Goal: Entertainment & Leisure: Browse casually

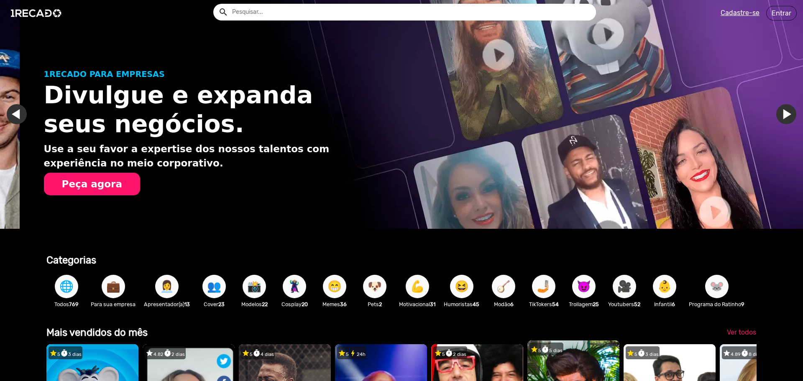
scroll to position [0, 797]
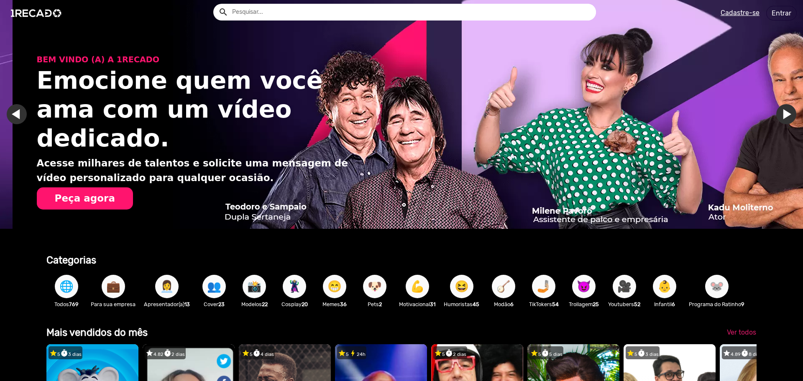
drag, startPoint x: 330, startPoint y: 114, endPoint x: 523, endPoint y: 122, distance: 192.9
click at [429, 112] on div "BEM VINDO (A) A 1RECADO Emocione quem você ama com um vídeo dedicado. Acesse mi…" at bounding box center [414, 124] width 803 height 248
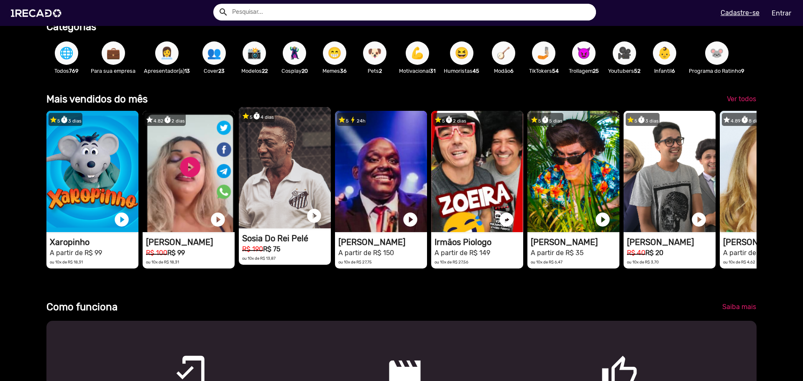
scroll to position [248, 0]
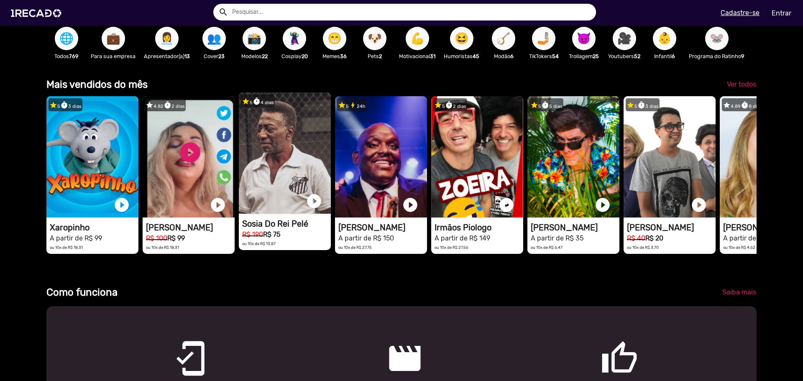
click at [138, 163] on video "1RECADO vídeos dedicados para fãs e empresas" at bounding box center [92, 156] width 92 height 121
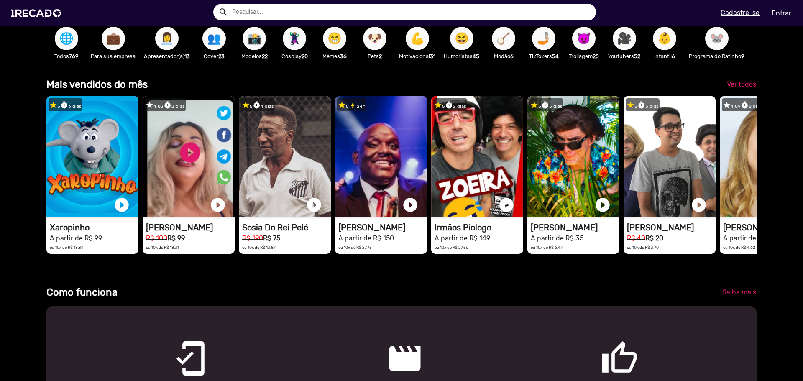
scroll to position [0, 1146]
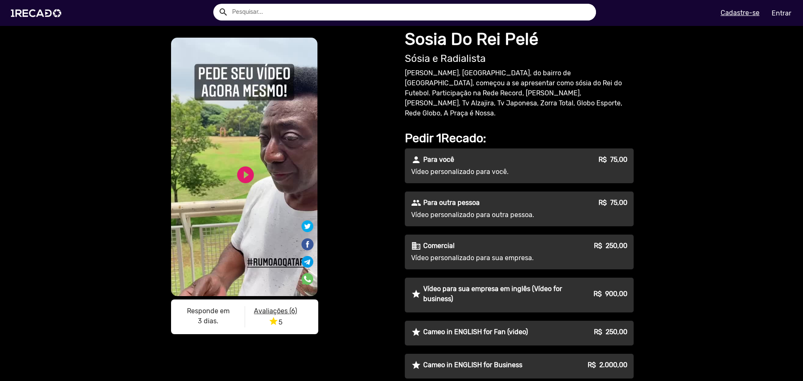
drag, startPoint x: 128, startPoint y: 98, endPoint x: 129, endPoint y: 94, distance: 4.6
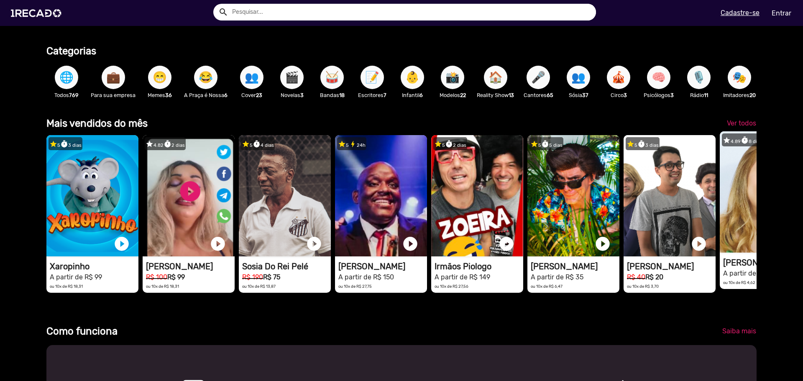
scroll to position [0, 797]
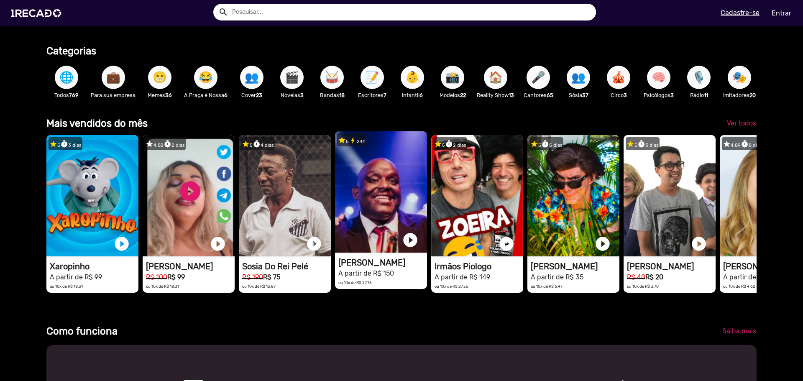
drag, startPoint x: 684, startPoint y: 264, endPoint x: 406, endPoint y: 282, distance: 278.6
click at [439, 281] on div "star 5 timer 3 dias 1RECADO vídeos dedicados para fãs e empresas play_circle_fi…" at bounding box center [401, 214] width 710 height 166
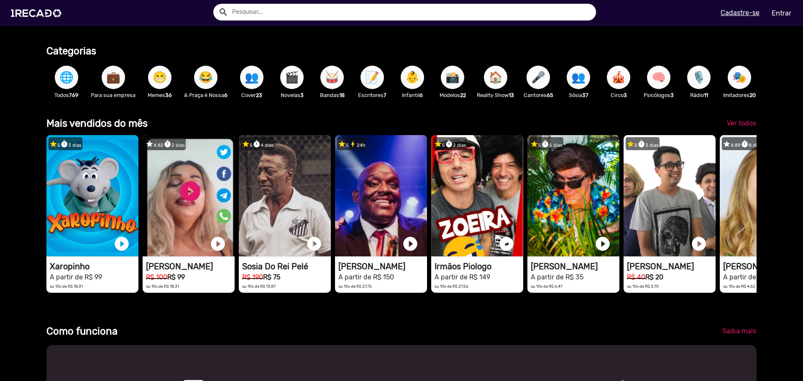
click at [732, 127] on span "Ver todos" at bounding box center [741, 123] width 29 height 8
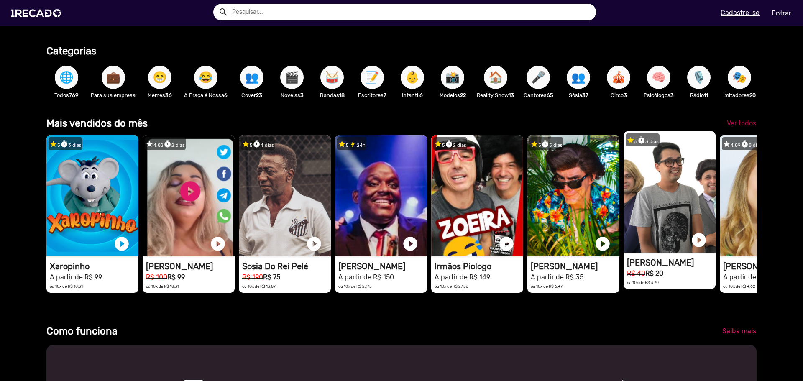
scroll to position [0, 0]
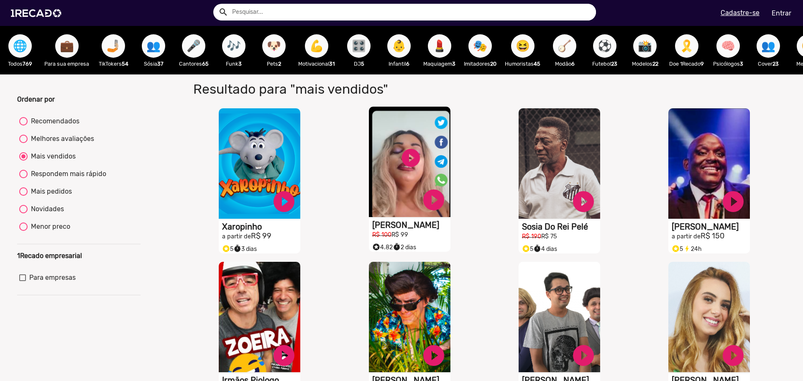
click at [300, 159] on video "S1RECADO vídeos dedicados para fãs e empresas" at bounding box center [260, 163] width 82 height 110
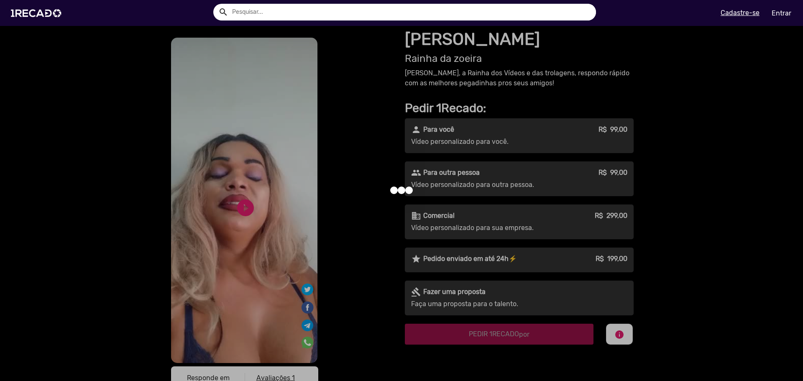
click at [240, 214] on div at bounding box center [401, 190] width 803 height 381
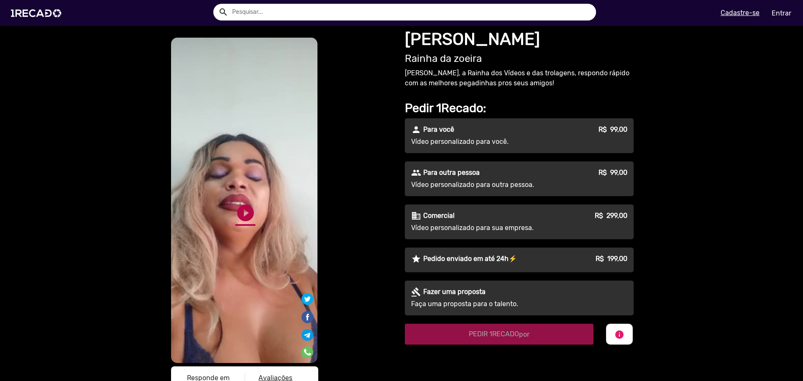
click at [240, 204] on link "play_circle_filled" at bounding box center [245, 213] width 20 height 20
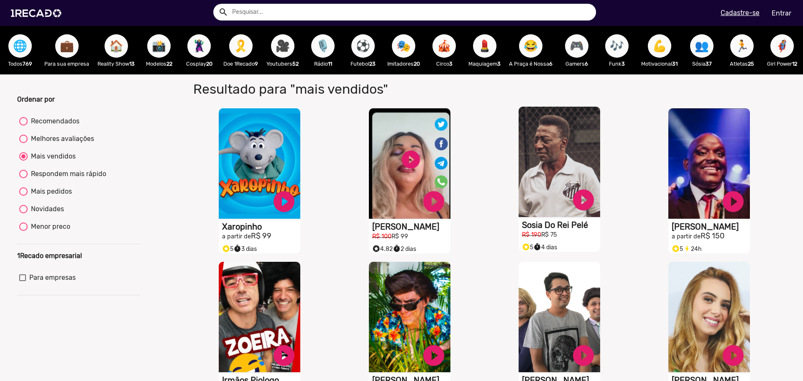
click at [300, 164] on video "S1RECADO vídeos dedicados para fãs e empresas" at bounding box center [260, 163] width 82 height 110
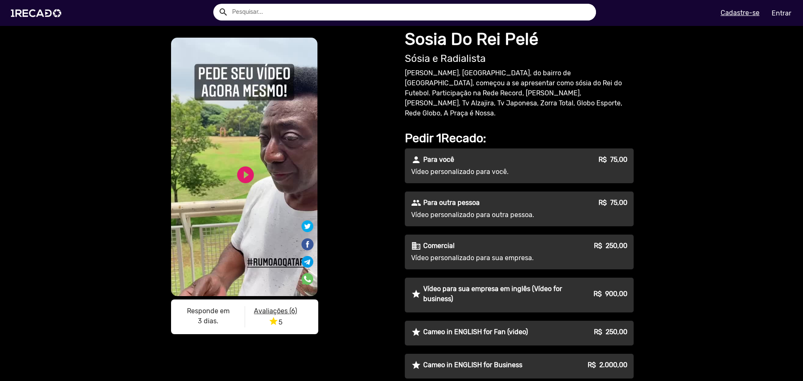
drag, startPoint x: 249, startPoint y: 175, endPoint x: 227, endPoint y: 179, distance: 22.6
click at [248, 175] on link "play_circle_filled" at bounding box center [245, 175] width 20 height 20
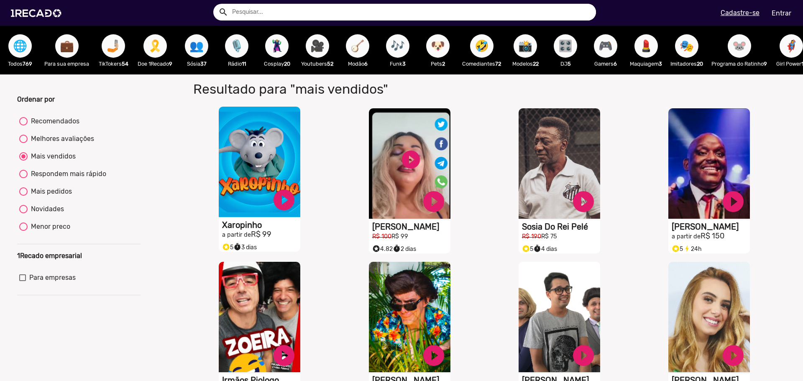
click at [260, 156] on video "S1RECADO vídeos dedicados para fãs e empresas" at bounding box center [260, 162] width 82 height 110
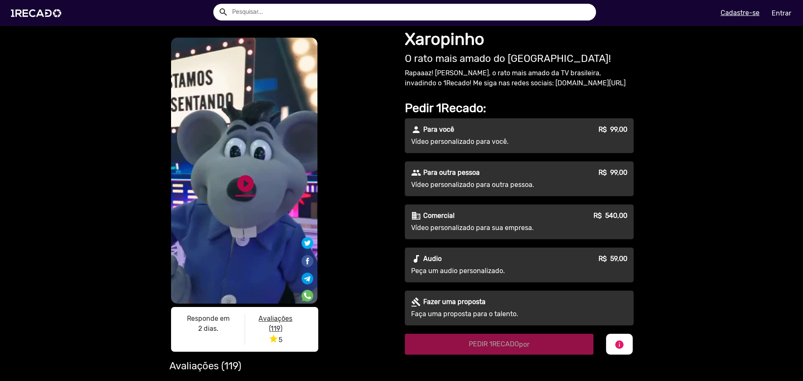
click at [247, 178] on link "play_circle_filled" at bounding box center [245, 184] width 20 height 20
click at [213, 161] on video "S1RECADO vídeos dedicados para fãs e empresas" at bounding box center [244, 171] width 146 height 266
click at [248, 176] on link "pause_circle" at bounding box center [245, 184] width 20 height 20
drag, startPoint x: 206, startPoint y: 176, endPoint x: 219, endPoint y: 173, distance: 13.0
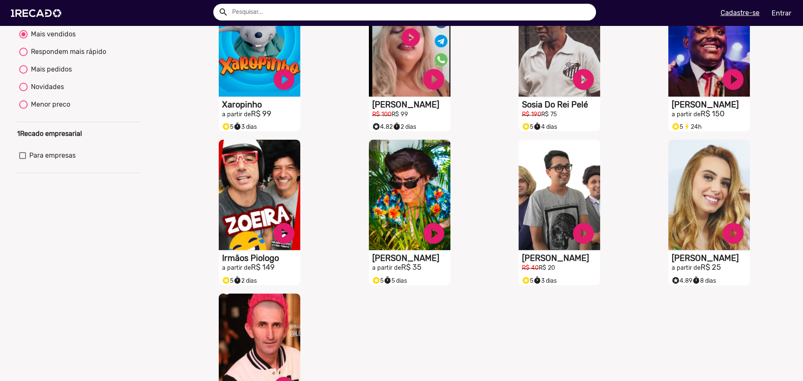
scroll to position [125, 0]
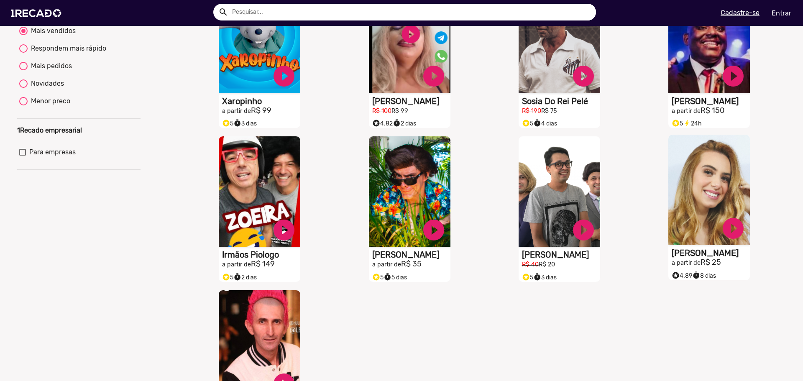
click at [300, 93] on video "S1RECADO vídeos dedicados para fãs e empresas" at bounding box center [260, 38] width 82 height 110
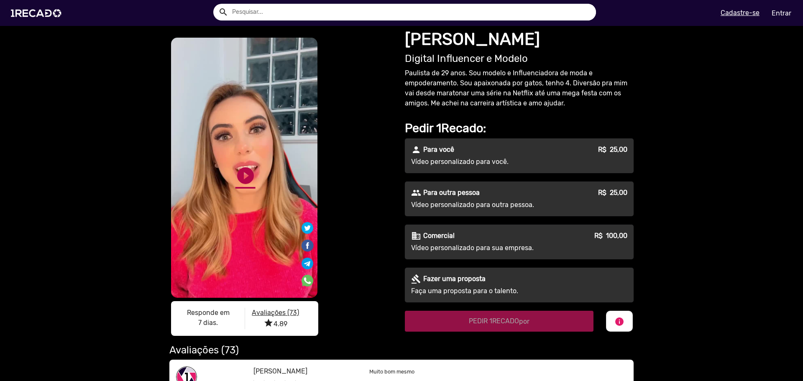
click at [235, 171] on link "play_circle_filled" at bounding box center [245, 176] width 20 height 20
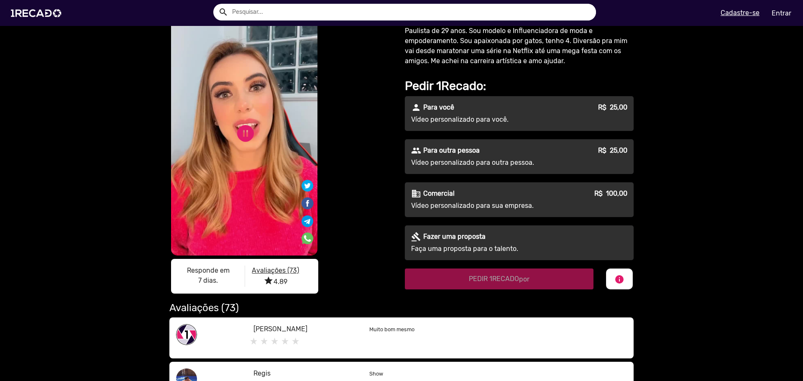
scroll to position [167, 0]
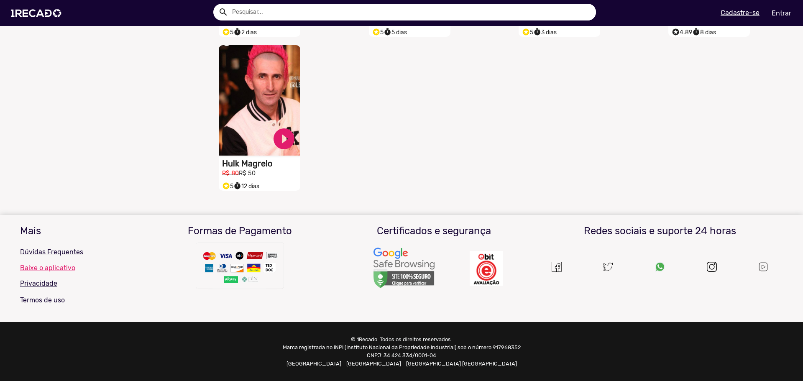
scroll to position [377, 0]
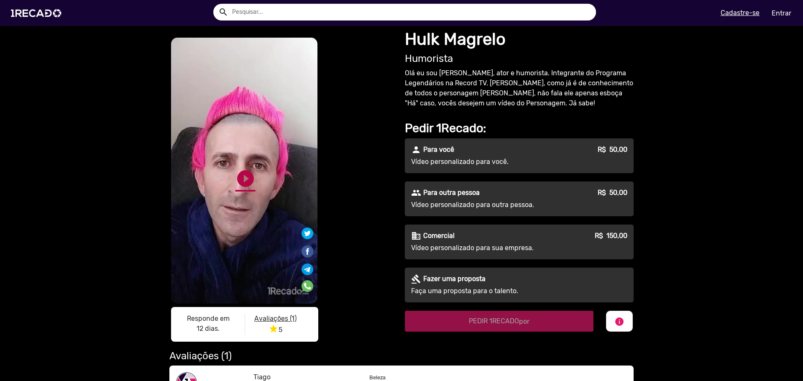
click at [248, 180] on link "play_circle_filled" at bounding box center [245, 179] width 20 height 20
click at [242, 174] on link "pause_circle" at bounding box center [245, 179] width 20 height 20
click at [27, 7] on img at bounding box center [37, 13] width 63 height 36
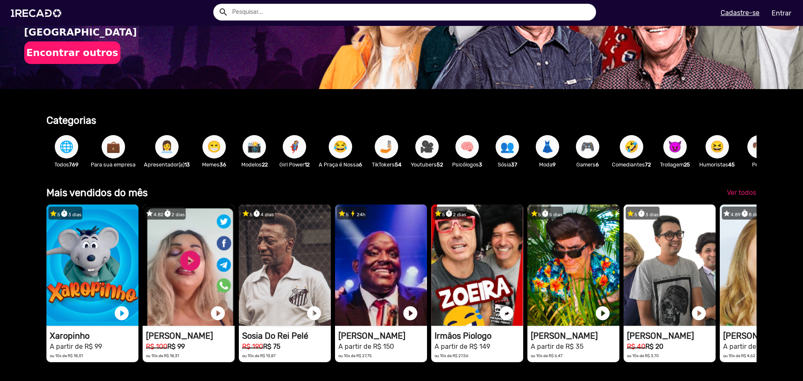
scroll to position [125, 0]
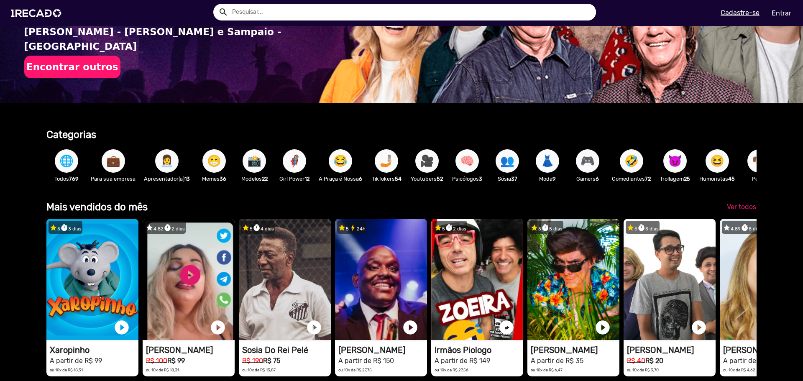
click at [68, 157] on span "🌐" at bounding box center [66, 160] width 14 height 23
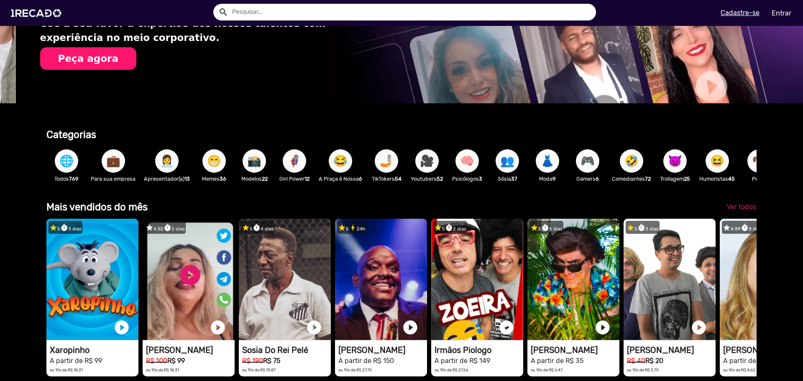
scroll to position [0, 797]
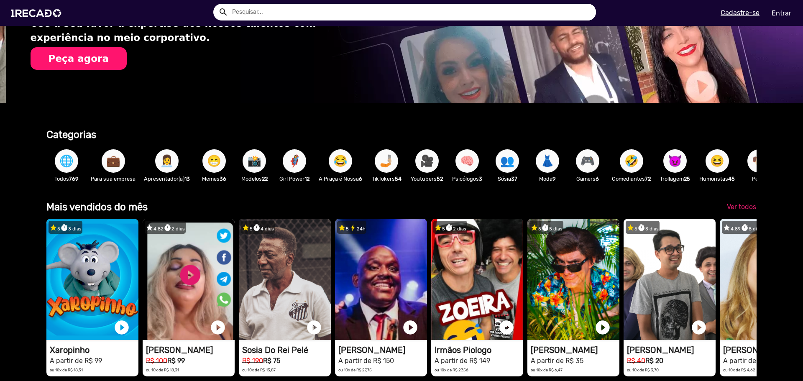
click at [69, 165] on span "🌐" at bounding box center [66, 160] width 14 height 23
click at [67, 163] on span "🌐" at bounding box center [66, 160] width 14 height 23
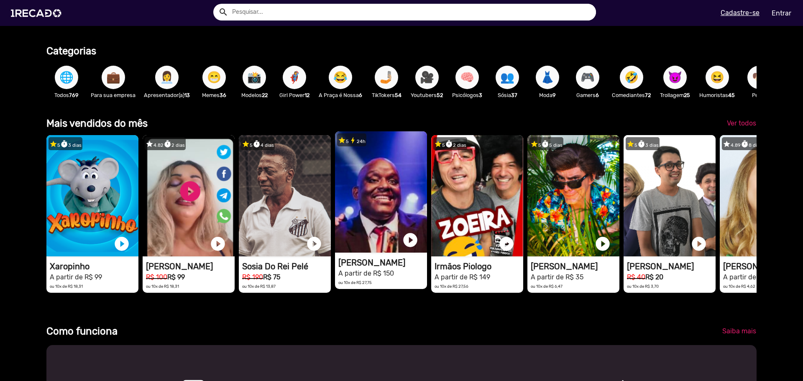
scroll to position [0, 1593]
click at [138, 200] on video "1RECADO vídeos dedicados para fãs e empresas" at bounding box center [92, 195] width 92 height 121
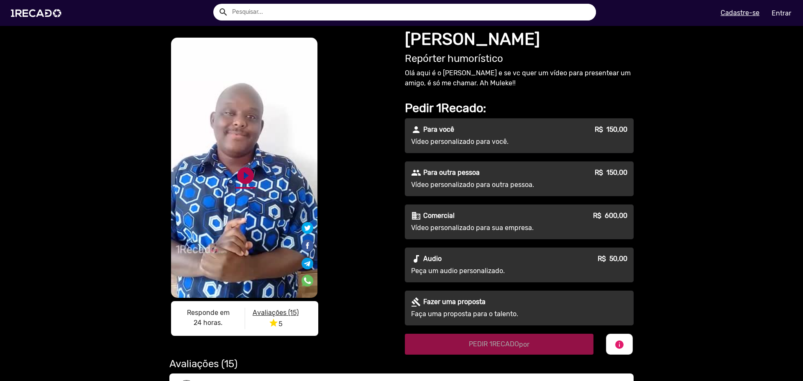
click at [235, 179] on link "play_circle_filled" at bounding box center [245, 176] width 20 height 20
click at [238, 184] on link "pause_circle" at bounding box center [245, 176] width 20 height 20
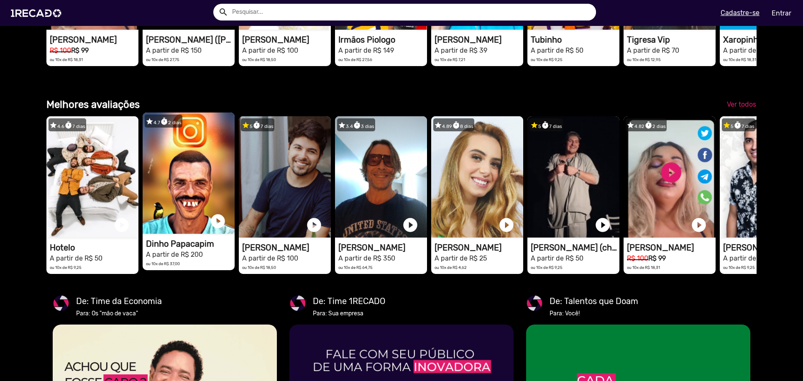
scroll to position [0, 68]
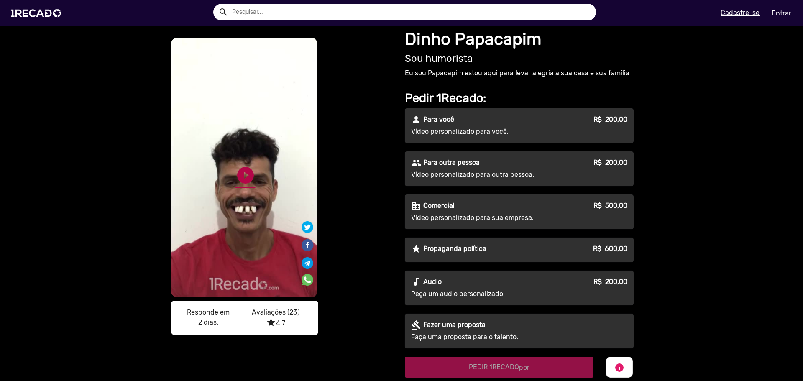
click at [244, 170] on link "play_circle_filled" at bounding box center [245, 175] width 20 height 20
click at [343, 245] on div "S1RECADO vídeos dedicados para fãs e empresas S1RECADO vídeos dedicados para fã…" at bounding box center [282, 188] width 226 height 304
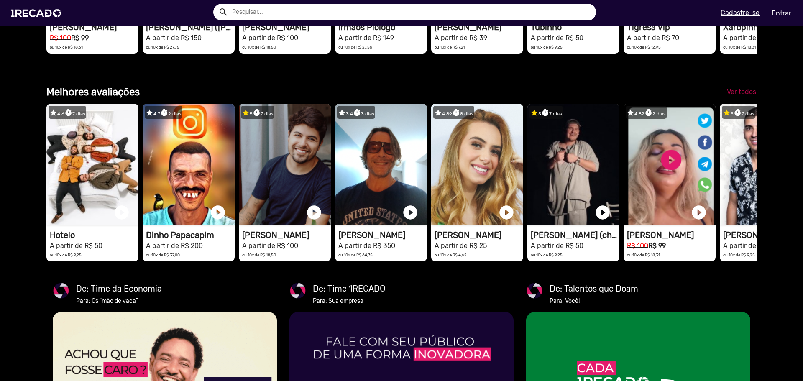
scroll to position [0, 1266]
click at [732, 96] on span "Ver todos" at bounding box center [741, 92] width 29 height 8
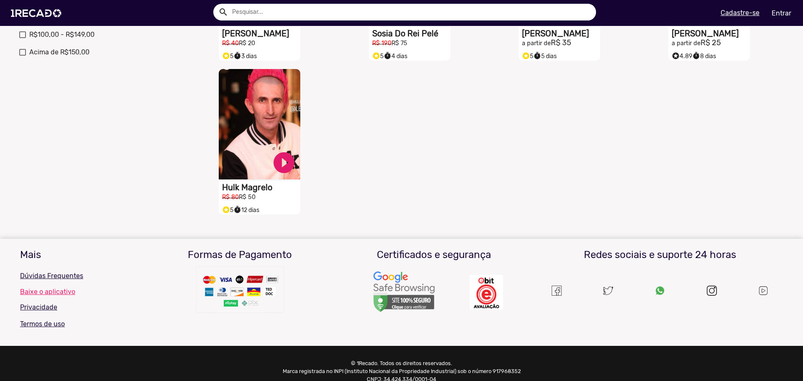
scroll to position [251, 0]
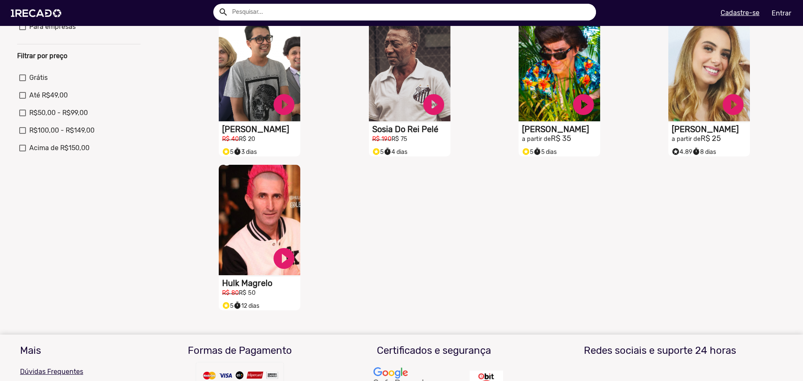
drag, startPoint x: 208, startPoint y: 197, endPoint x: 204, endPoint y: 191, distance: 7.5
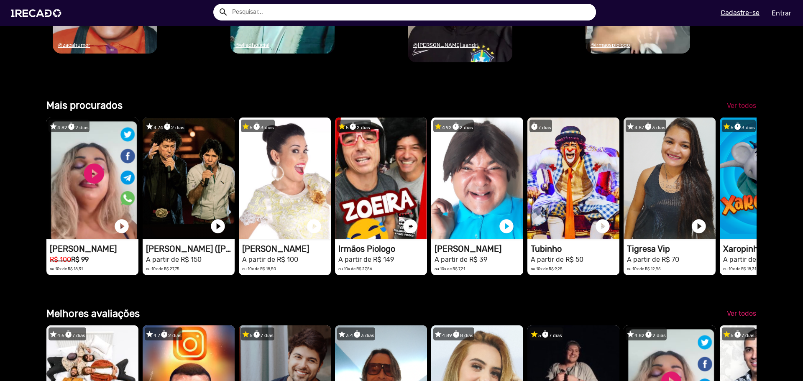
scroll to position [0, 767]
click at [739, 110] on span "Ver todos" at bounding box center [741, 106] width 29 height 8
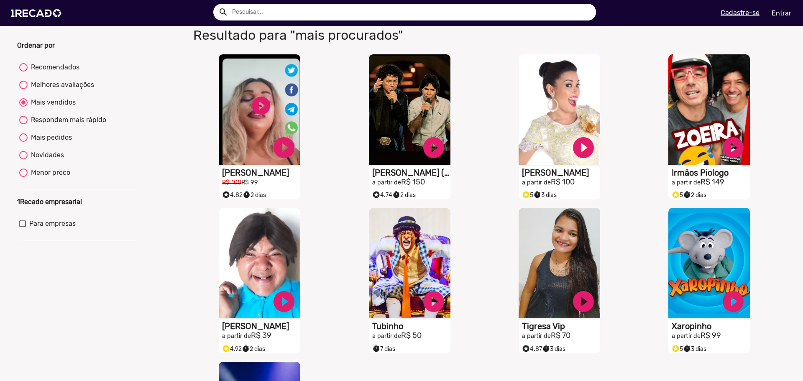
scroll to position [42, 0]
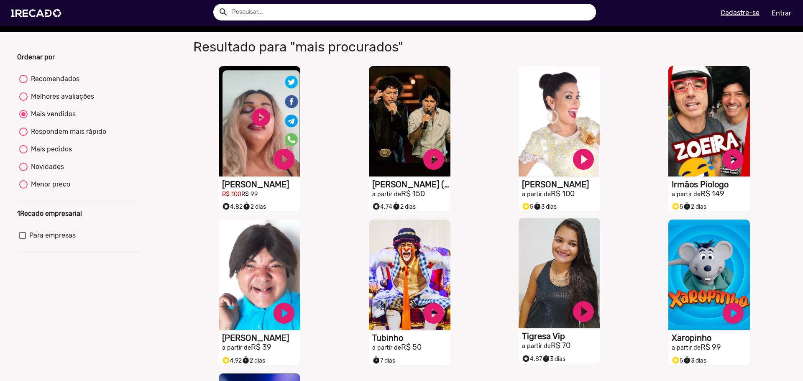
click at [300, 176] on video "S1RECADO vídeos dedicados para fãs e empresas" at bounding box center [260, 121] width 82 height 110
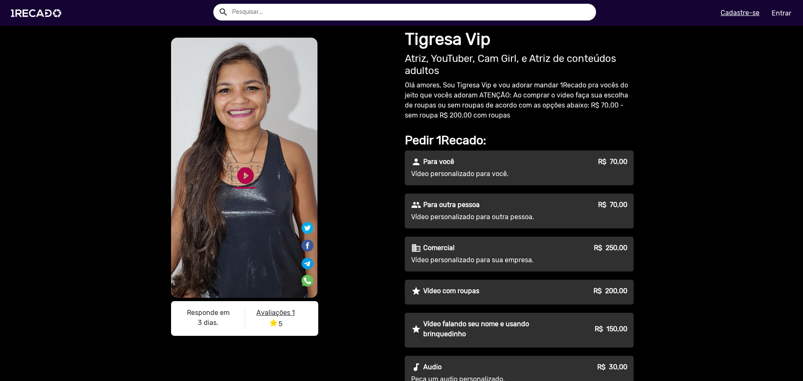
click at [242, 169] on video "S1RECADO vídeos dedicados para fãs e empresas" at bounding box center [244, 168] width 146 height 260
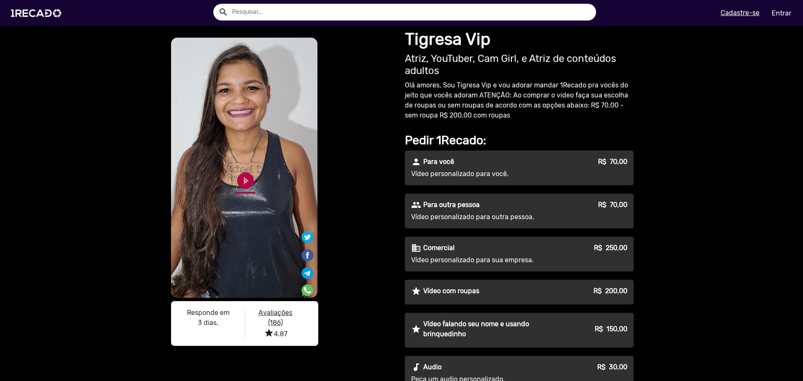
click at [245, 182] on link "play_circle_filled" at bounding box center [245, 181] width 20 height 20
click at [109, 168] on div "S1RECADO vídeos dedicados para fãs e empresas S1RECADO vídeos dedicados para fã…" at bounding box center [401, 320] width 803 height 589
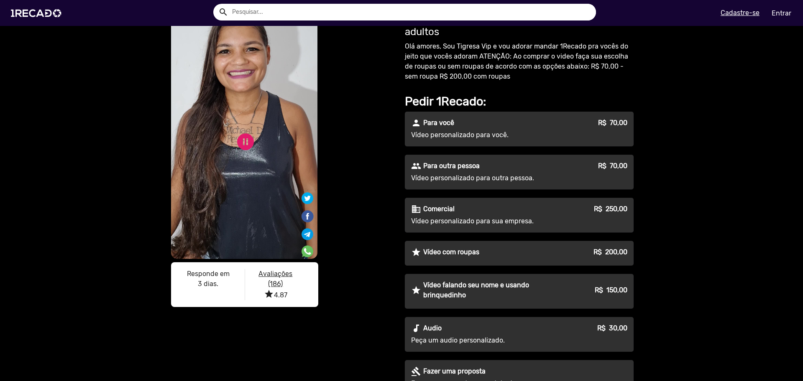
scroll to position [42, 0]
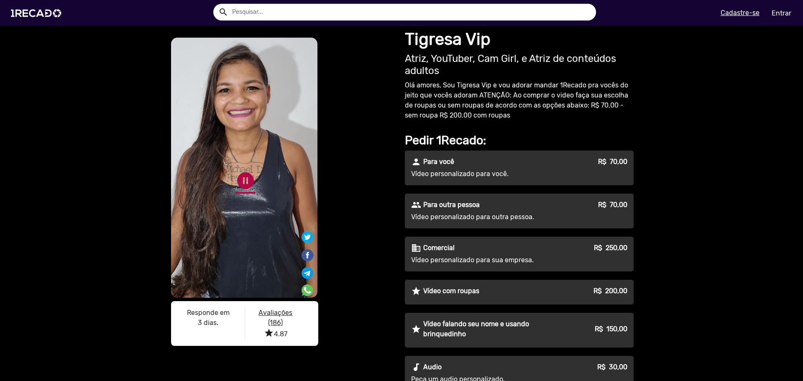
click at [241, 187] on link "pause_circle" at bounding box center [245, 181] width 20 height 20
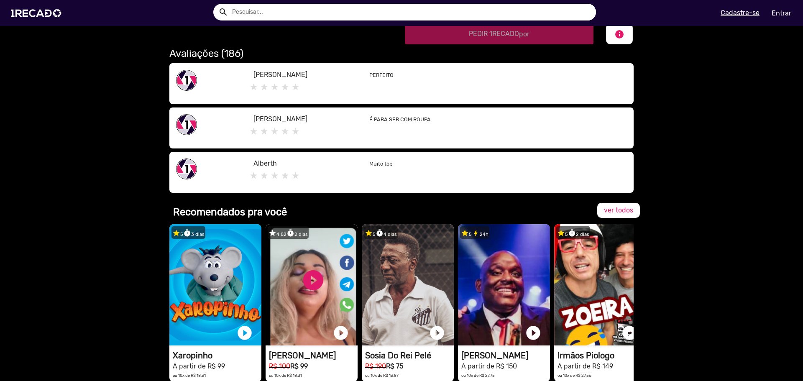
scroll to position [560, 0]
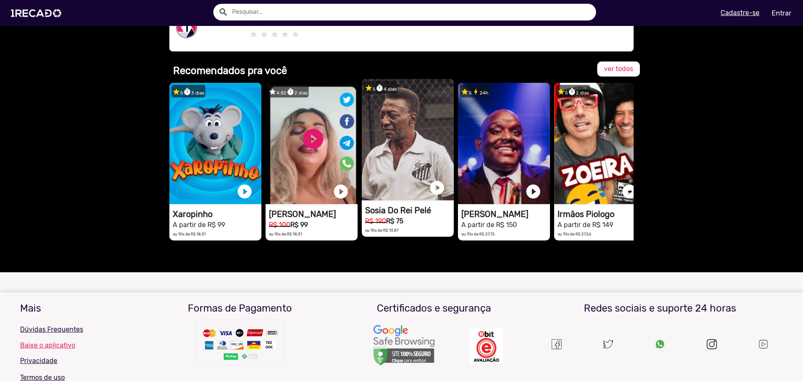
click at [261, 145] on video "1RECADO vídeos dedicados para fãs e empresas" at bounding box center [215, 143] width 92 height 121
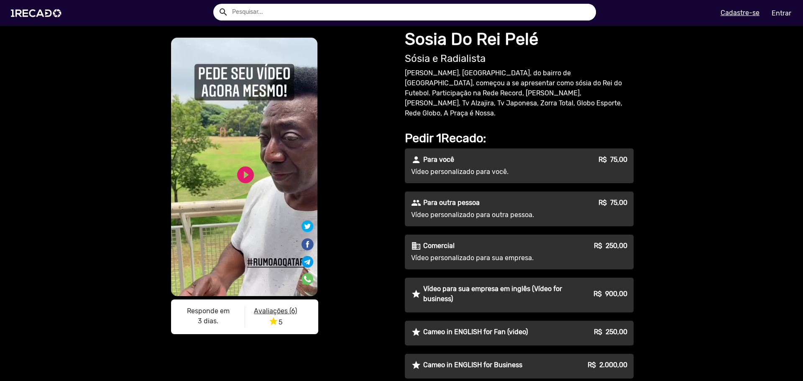
click at [249, 12] on input "text" at bounding box center [411, 12] width 370 height 17
click at [215, 4] on button "search" at bounding box center [222, 11] width 15 height 15
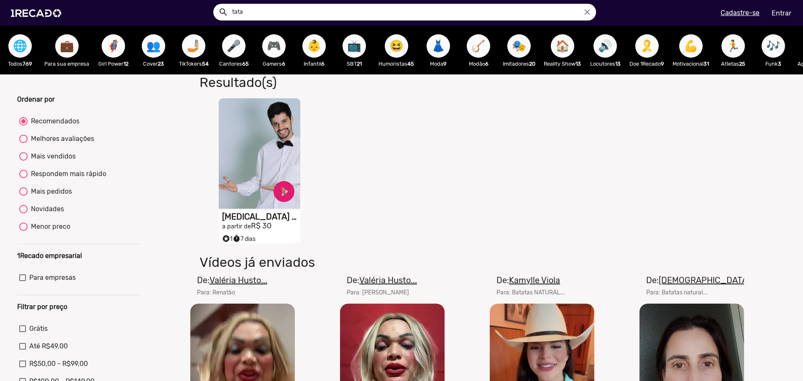
click at [305, 8] on input "tata" at bounding box center [411, 12] width 370 height 17
type input "t"
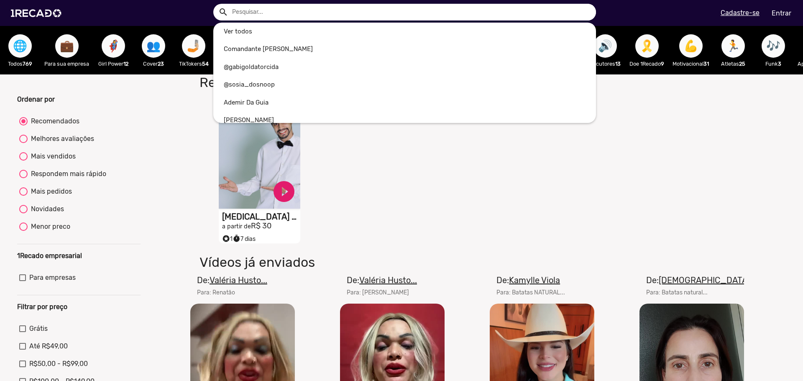
click at [171, 102] on div at bounding box center [401, 190] width 803 height 381
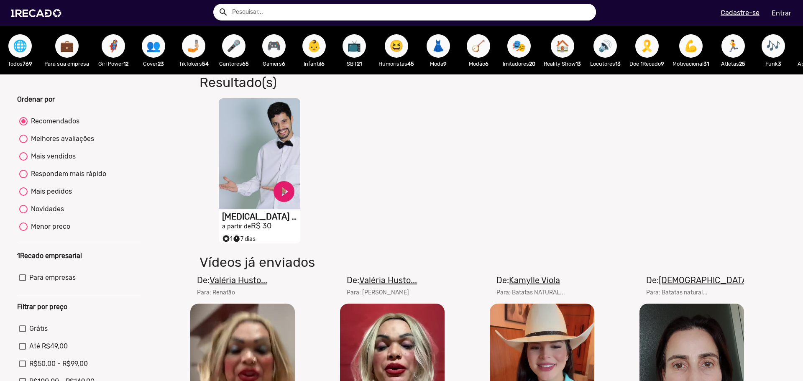
click at [234, 49] on span "🎤" at bounding box center [234, 45] width 14 height 23
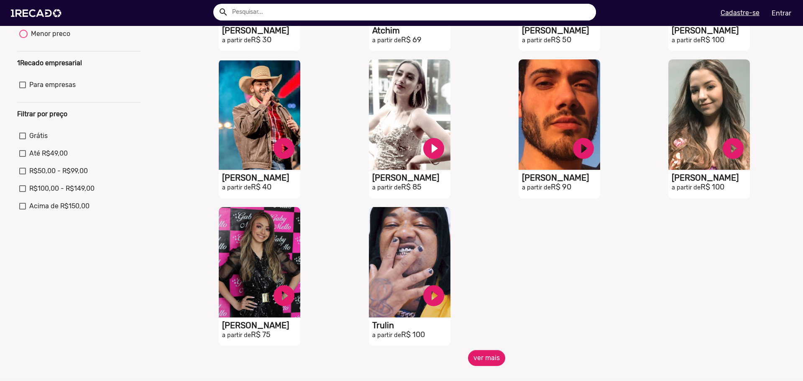
scroll to position [209, 0]
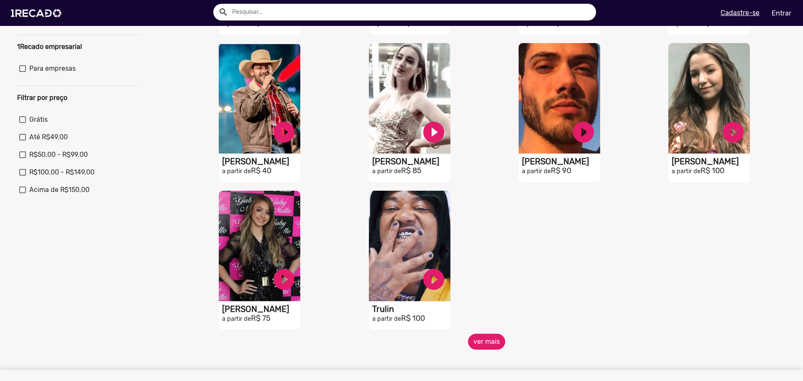
click at [478, 350] on button "ver mais" at bounding box center [486, 342] width 37 height 16
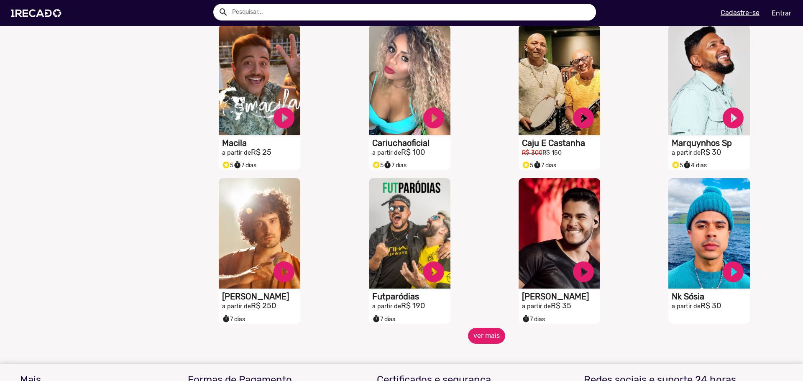
scroll to position [544, 0]
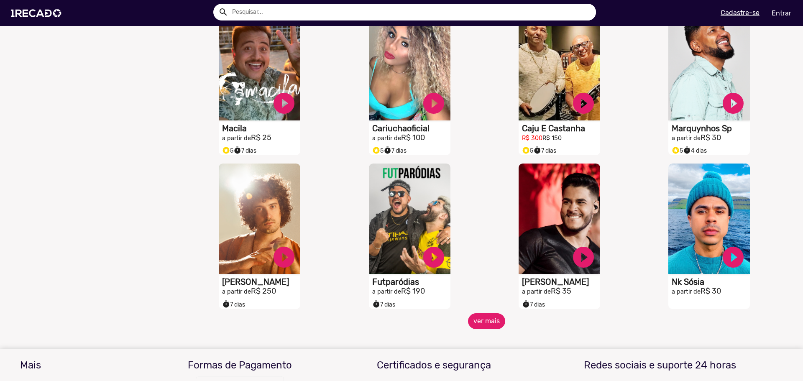
click at [484, 323] on button "ver mais" at bounding box center [486, 321] width 37 height 16
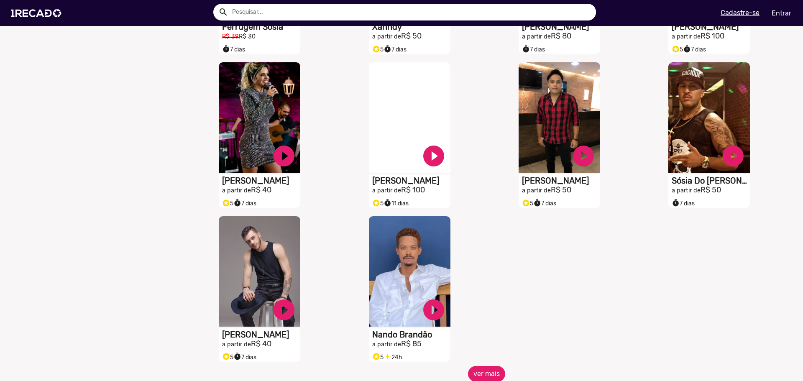
scroll to position [1004, 0]
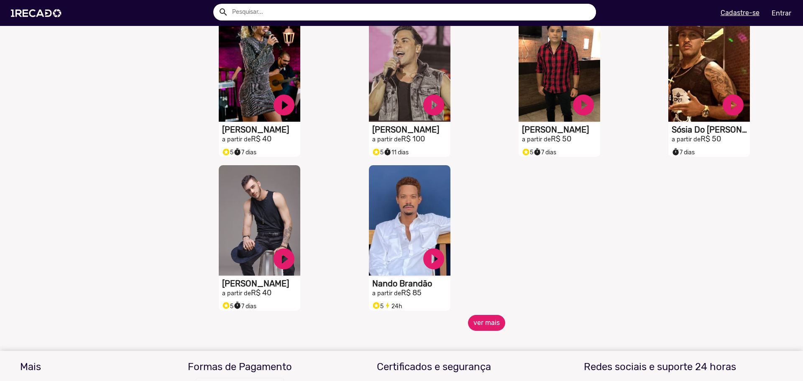
click at [469, 331] on button "ver mais" at bounding box center [486, 323] width 37 height 16
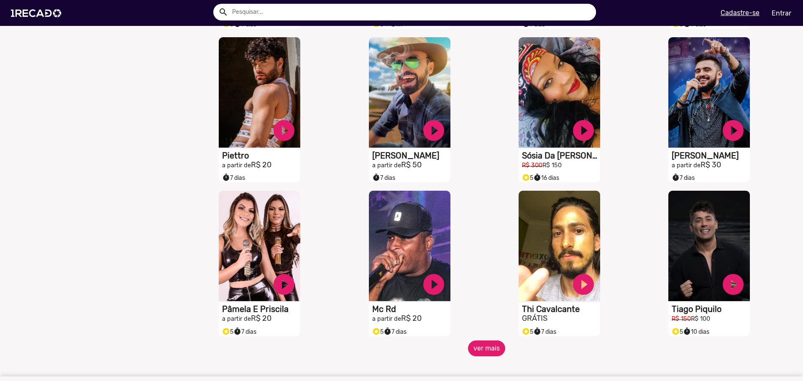
scroll to position [1422, 0]
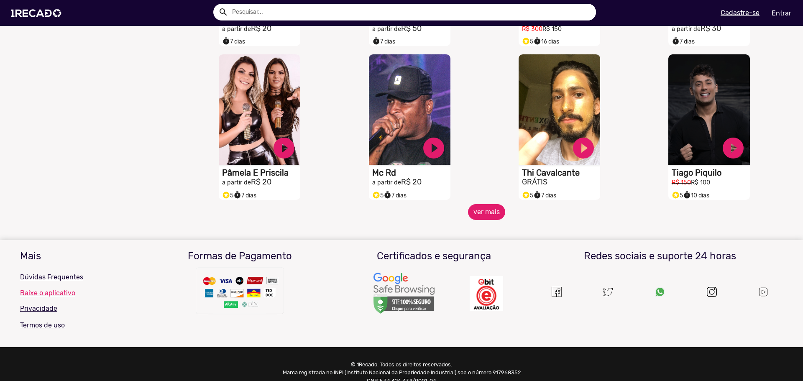
click at [493, 220] on button "ver mais" at bounding box center [486, 212] width 37 height 16
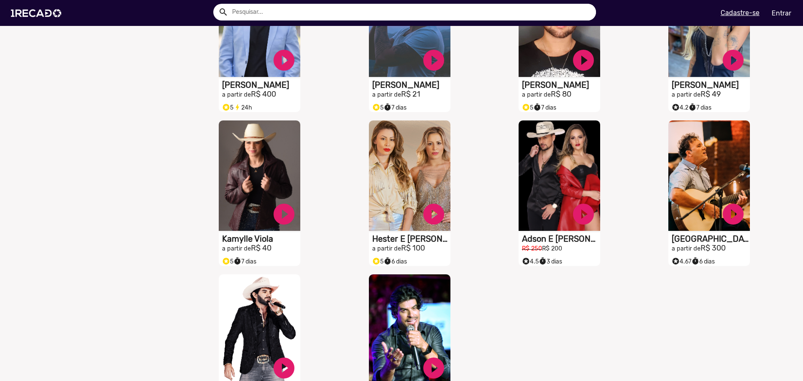
scroll to position [1798, 0]
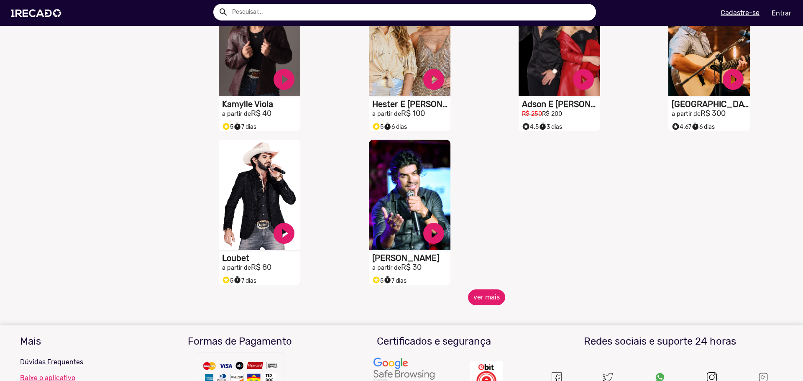
click at [477, 302] on button "ver mais" at bounding box center [486, 297] width 37 height 16
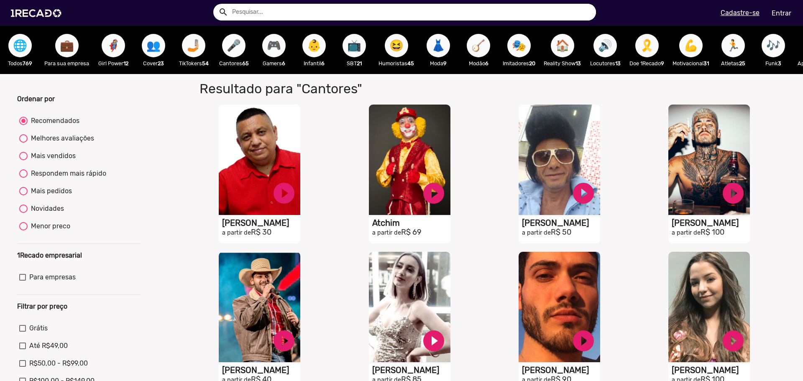
scroll to position [0, 0]
click at [192, 46] on span "🤳🏼" at bounding box center [193, 45] width 14 height 23
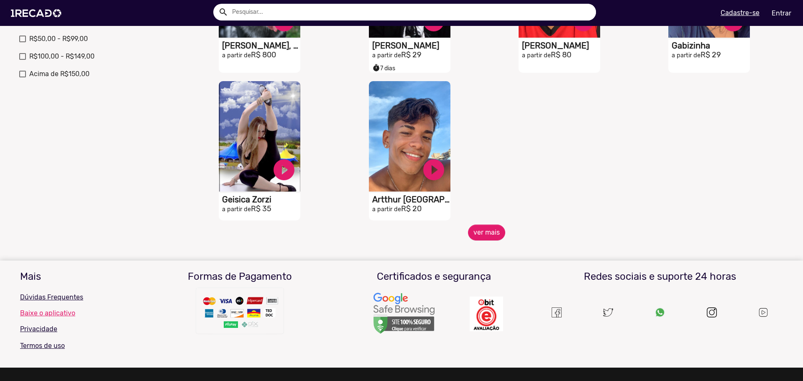
scroll to position [335, 0]
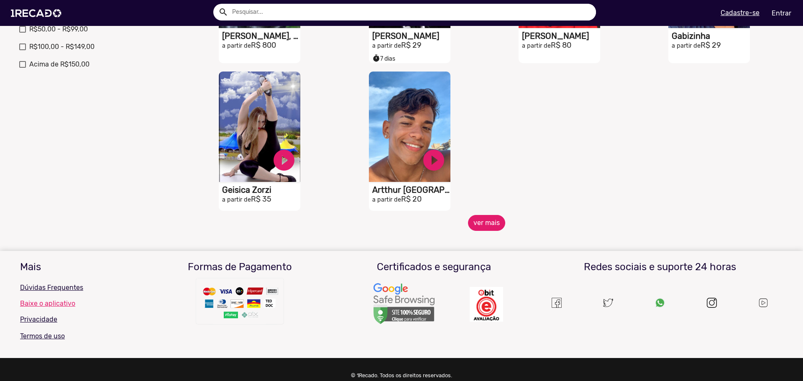
click at [483, 230] on button "ver mais" at bounding box center [486, 223] width 37 height 16
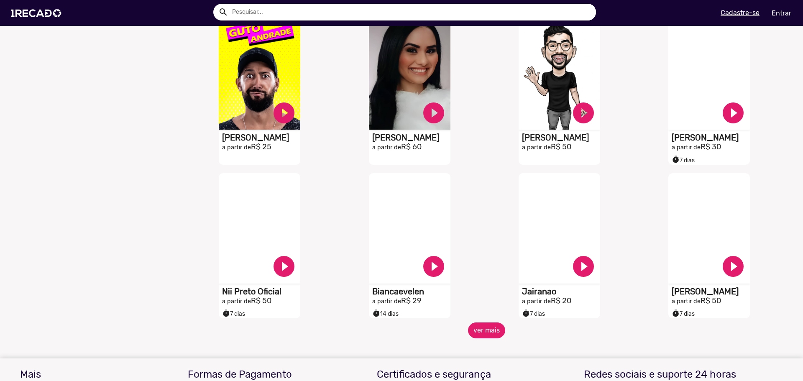
scroll to position [544, 0]
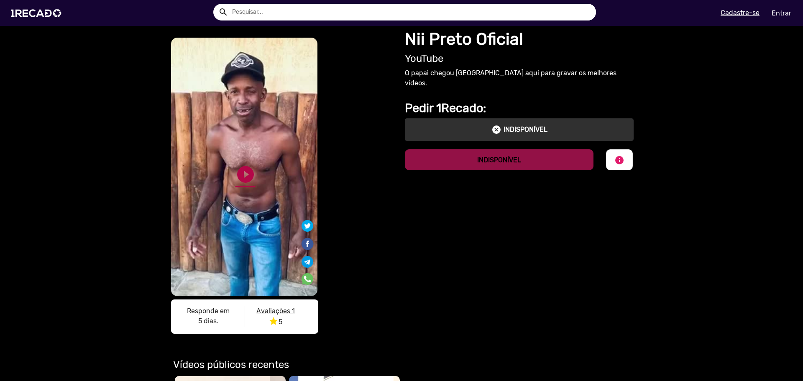
click at [243, 176] on link "play_circle_filled" at bounding box center [245, 174] width 20 height 20
drag, startPoint x: 230, startPoint y: 189, endPoint x: 224, endPoint y: 181, distance: 9.9
click at [229, 189] on div "S1RECADO vídeos dedicados para fãs e empresas S1RECADO vídeos dedicados para fã…" at bounding box center [244, 187] width 151 height 303
click at [156, 179] on div "S1RECADO vídeos dedicados para fãs e empresas S1RECADO vídeos dedicados para fã…" at bounding box center [401, 182] width 803 height 313
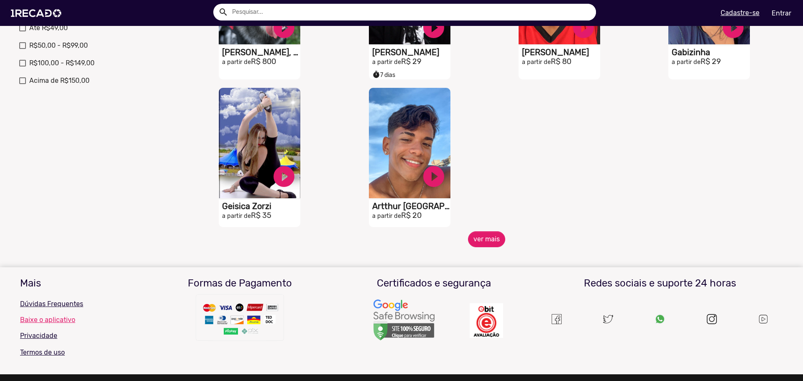
scroll to position [376, 0]
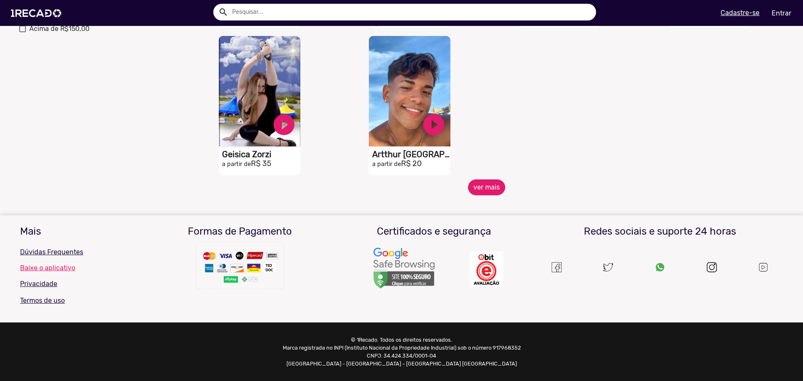
click at [490, 183] on button "ver mais" at bounding box center [486, 187] width 37 height 16
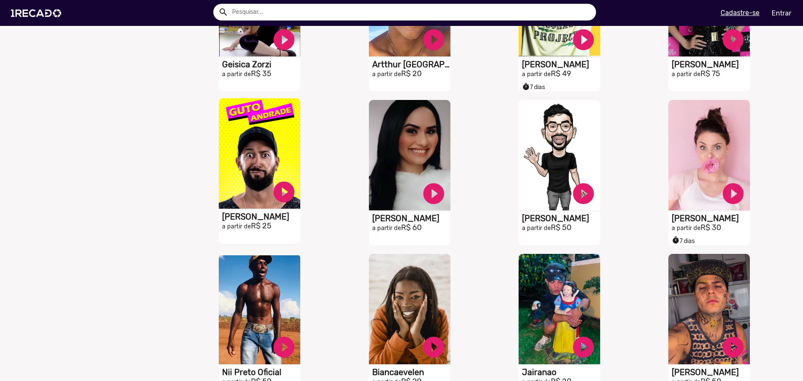
scroll to position [669, 0]
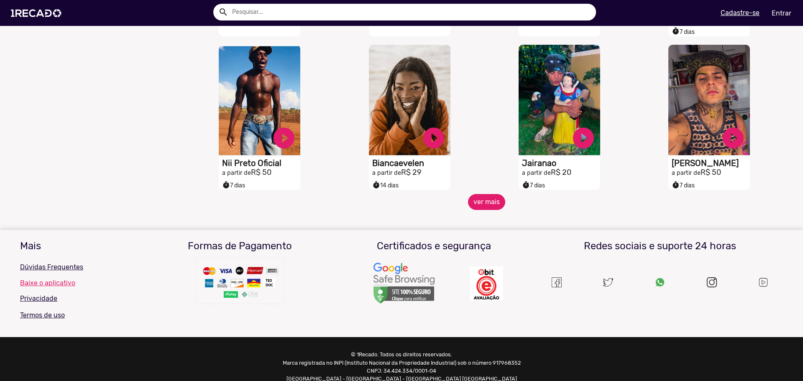
click at [491, 209] on button "ver mais" at bounding box center [486, 202] width 37 height 16
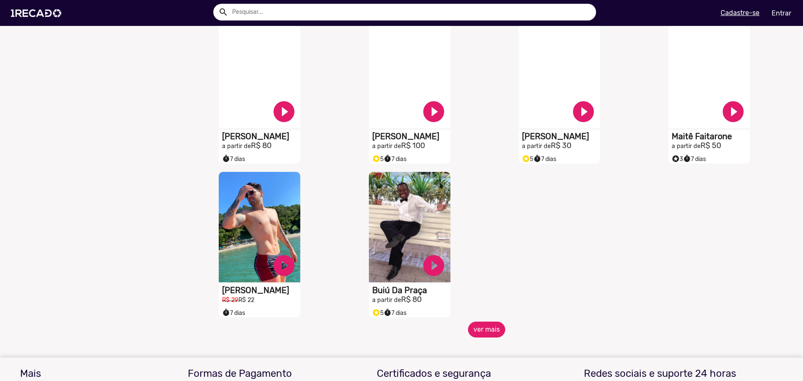
scroll to position [1045, 0]
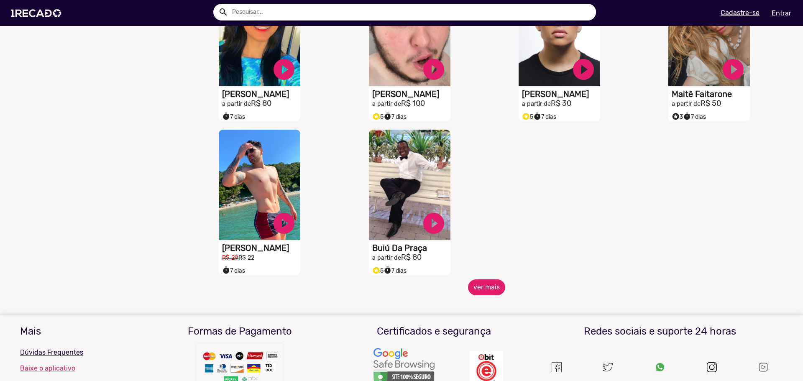
click at [483, 303] on mat-sidenav-content "🌐 Todos 769 💼 Para sua empresa 😈 Trollagem 25 🏃 Atletas 25 🥁 Bandas 18 😆 Humori…" at bounding box center [401, 190] width 803 height 381
click at [482, 294] on button "ver mais" at bounding box center [486, 287] width 37 height 16
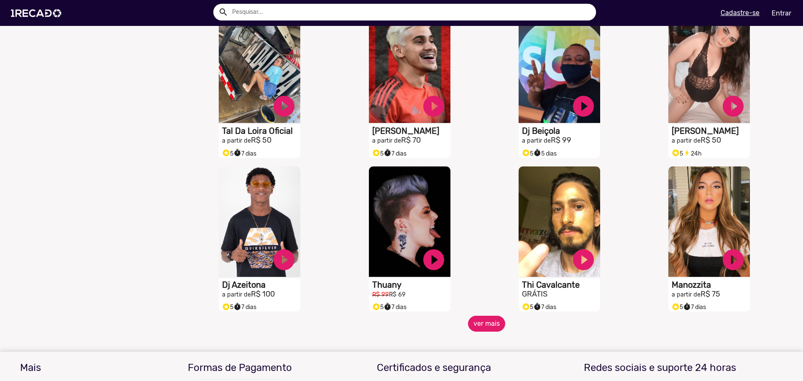
scroll to position [1422, 0]
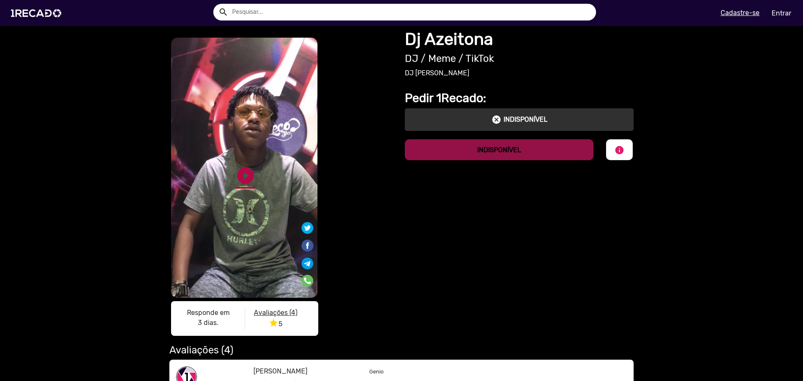
click at [245, 174] on link "play_circle_filled" at bounding box center [245, 176] width 20 height 20
click at [249, 176] on link "pause_circle" at bounding box center [245, 176] width 20 height 20
drag, startPoint x: 118, startPoint y: 179, endPoint x: 119, endPoint y: 174, distance: 5.1
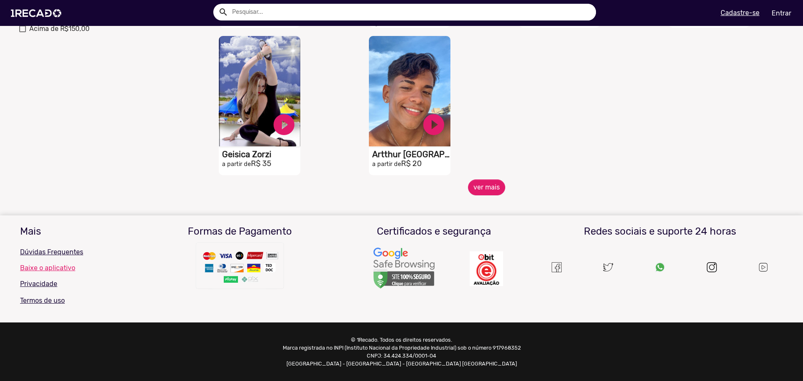
scroll to position [376, 0]
click at [489, 182] on button "ver mais" at bounding box center [486, 187] width 37 height 16
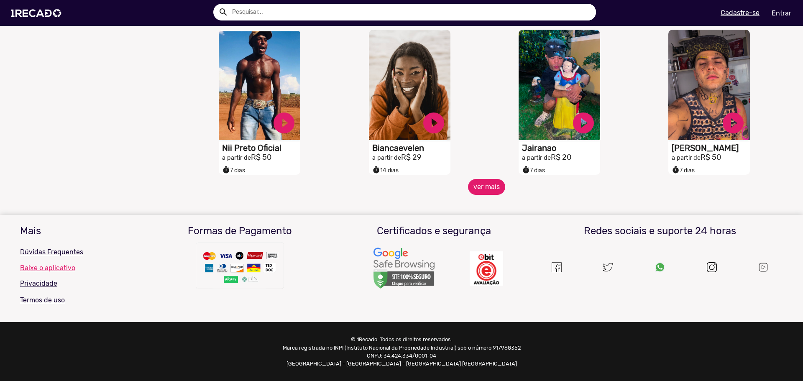
scroll to position [690, 0]
click at [496, 189] on button "ver mais" at bounding box center [486, 187] width 37 height 16
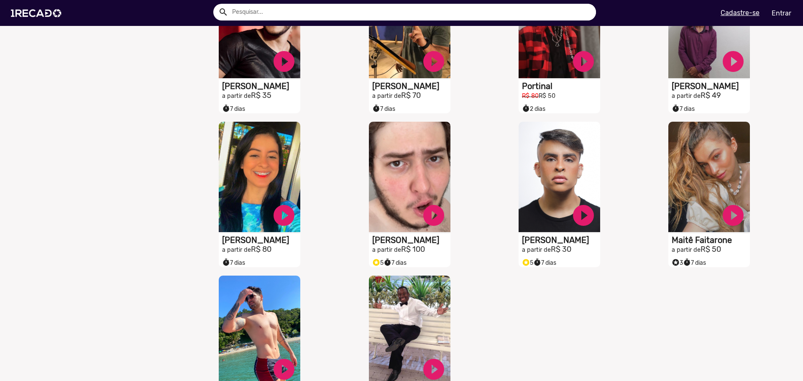
scroll to position [1108, 0]
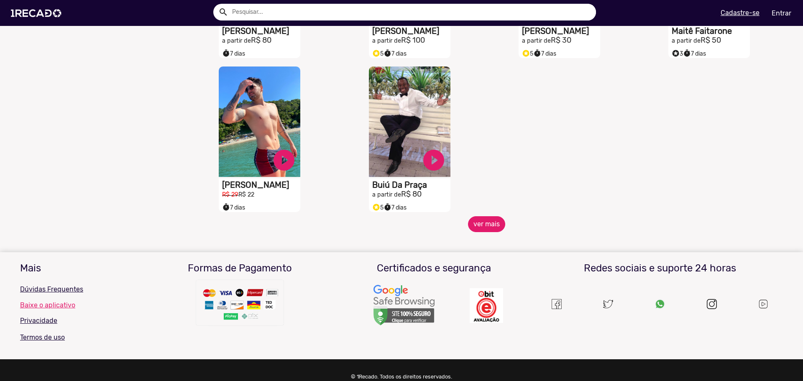
click at [485, 232] on button "ver mais" at bounding box center [486, 224] width 37 height 16
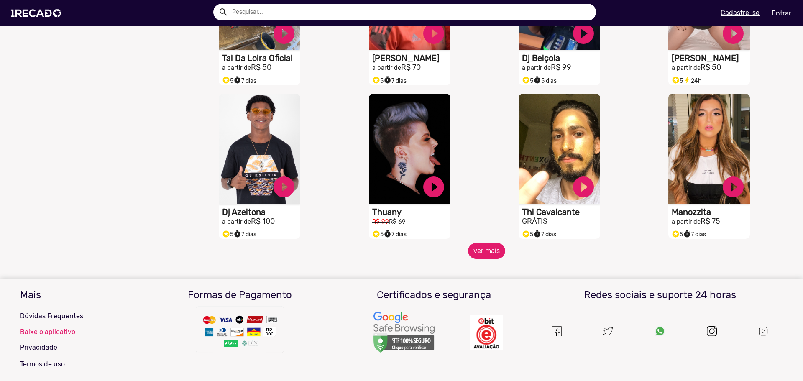
scroll to position [1401, 0]
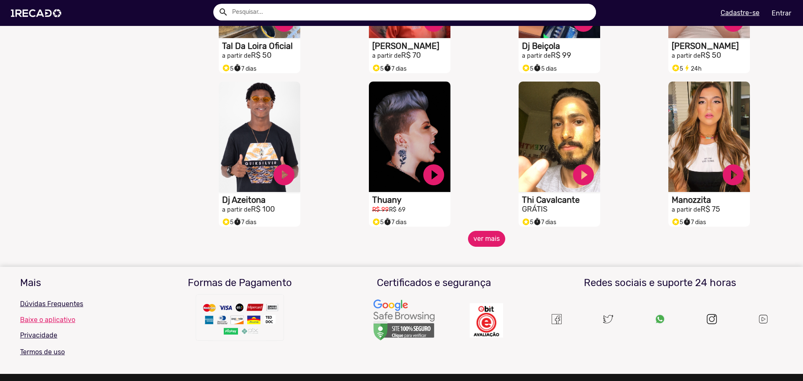
click at [485, 241] on button "ver mais" at bounding box center [486, 239] width 37 height 16
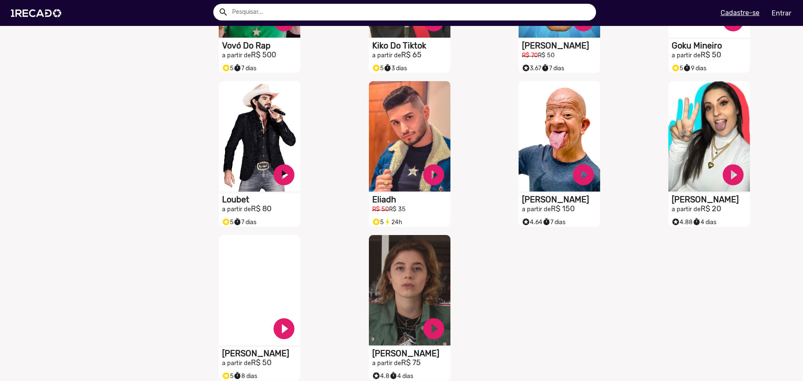
scroll to position [1736, 0]
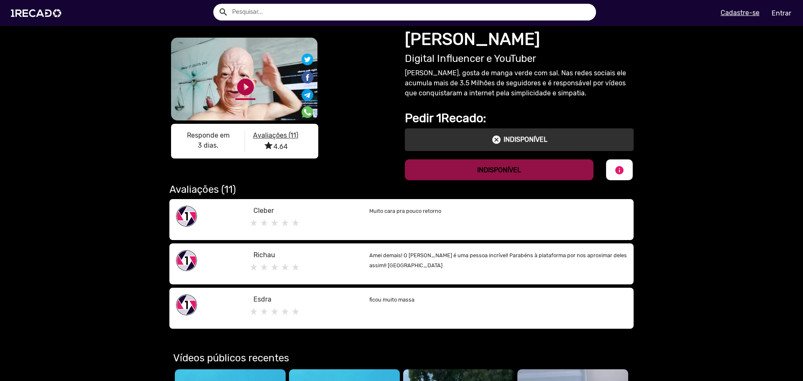
click at [247, 80] on link "play_circle_filled" at bounding box center [245, 87] width 20 height 20
click at [77, 171] on div "S1RECADO vídeos dedicados para fãs e empresas S1RECADO vídeos dedicados para fã…" at bounding box center [401, 179] width 803 height 306
click at [124, 158] on div "S1RECADO vídeos dedicados para fãs e empresas S1RECADO vídeos dedicados para fã…" at bounding box center [401, 179] width 803 height 306
click at [237, 97] on link "pause_circle" at bounding box center [245, 87] width 20 height 20
